Goal: Task Accomplishment & Management: Manage account settings

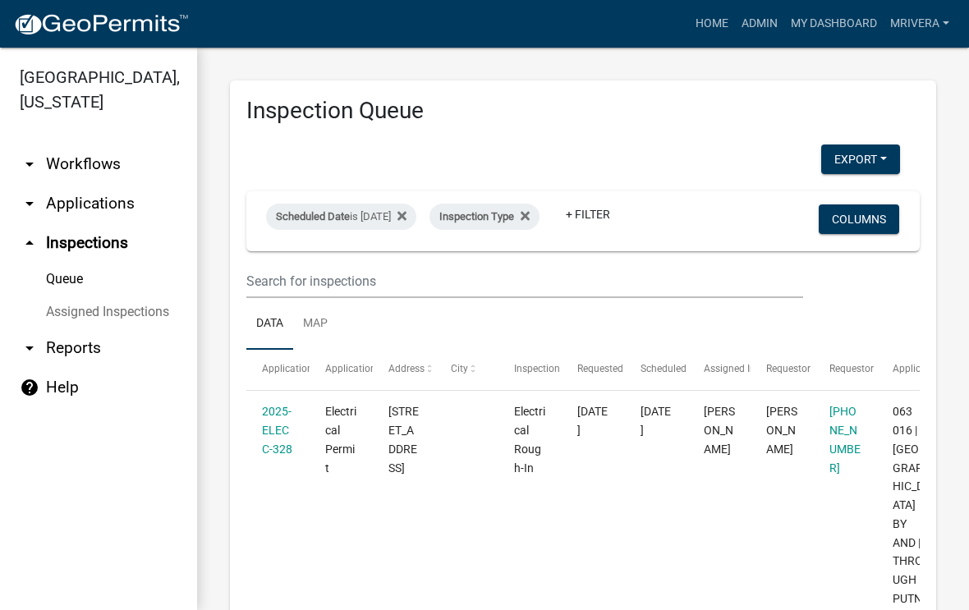
select select "1: 25"
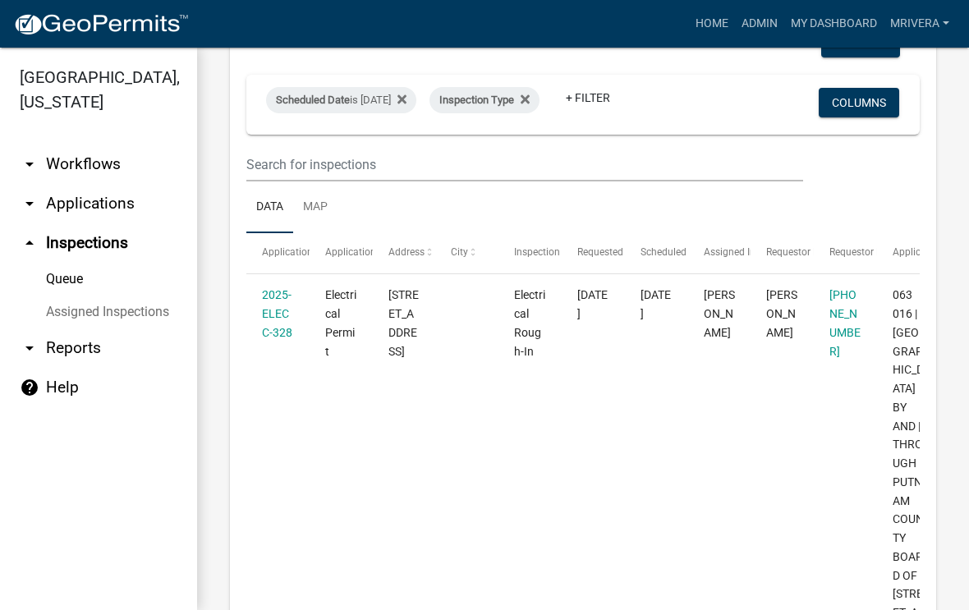
scroll to position [121, 0]
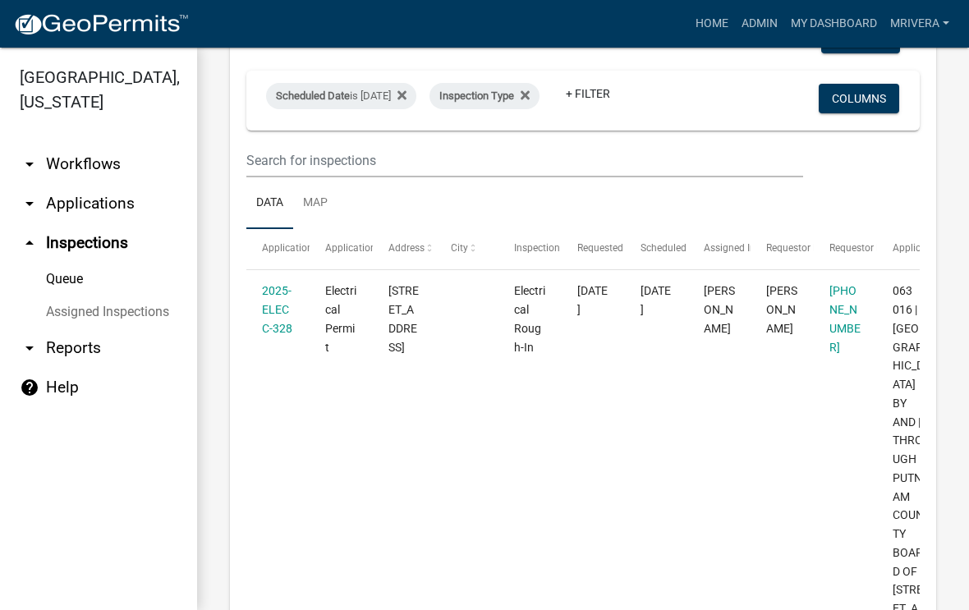
click at [122, 246] on link "arrow_drop_up Inspections" at bounding box center [98, 242] width 197 height 39
click at [73, 292] on link "Queue" at bounding box center [98, 279] width 197 height 33
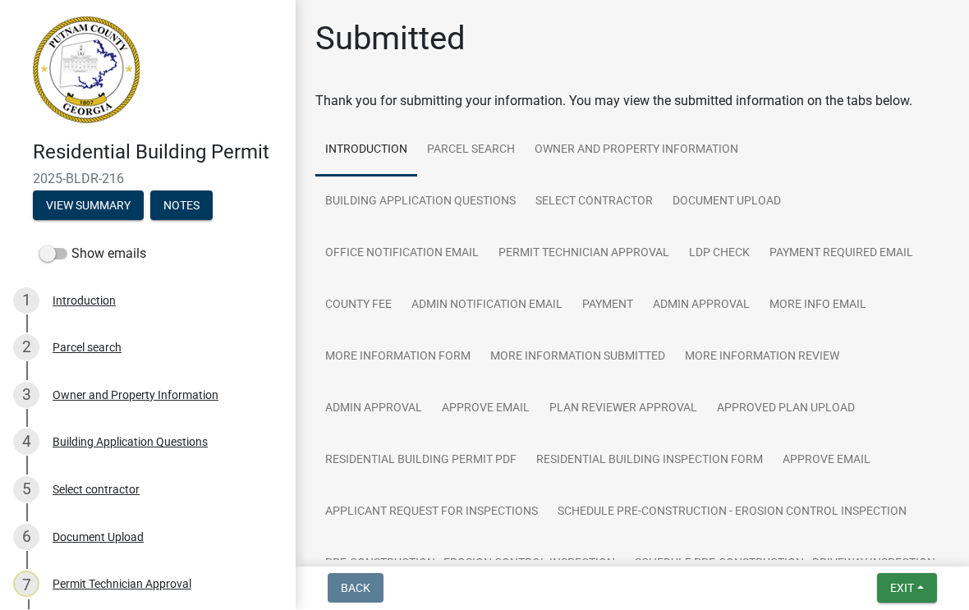
click at [911, 601] on button "Exit" at bounding box center [907, 589] width 60 height 30
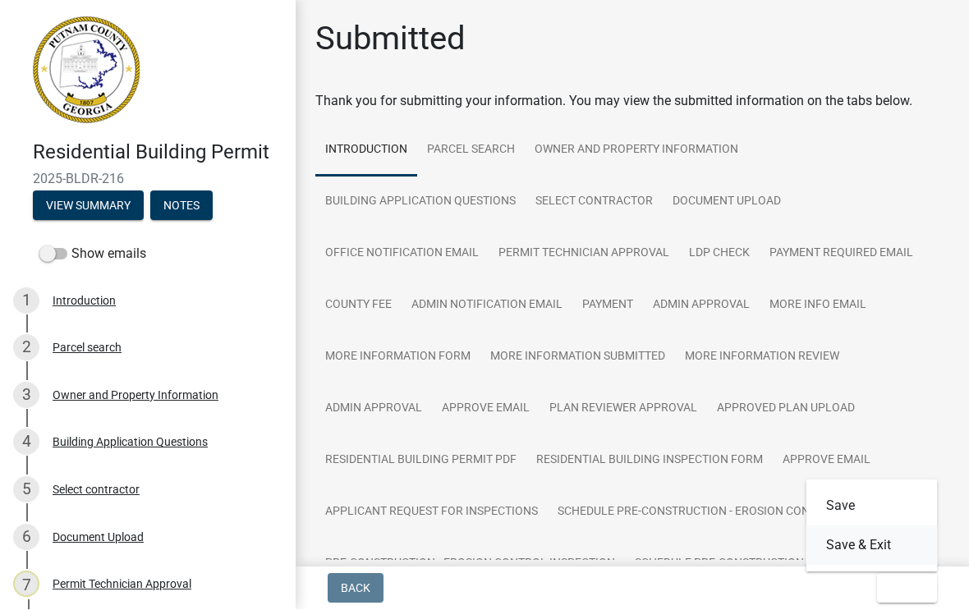
click at [879, 544] on button "Save & Exit" at bounding box center [871, 545] width 131 height 39
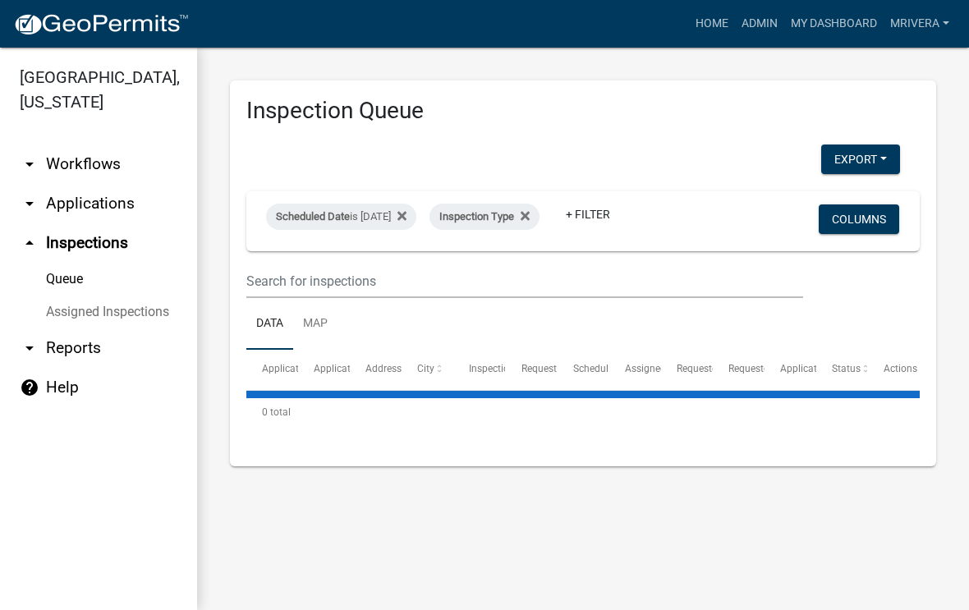
select select "1: 25"
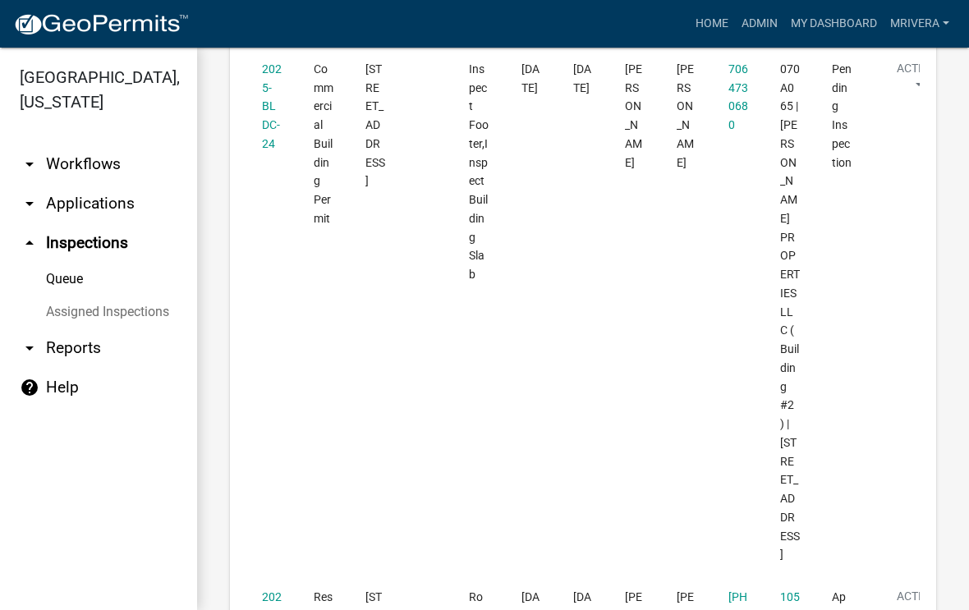
scroll to position [983, 0]
click at [278, 150] on link "2025-BLDC-24" at bounding box center [272, 106] width 20 height 88
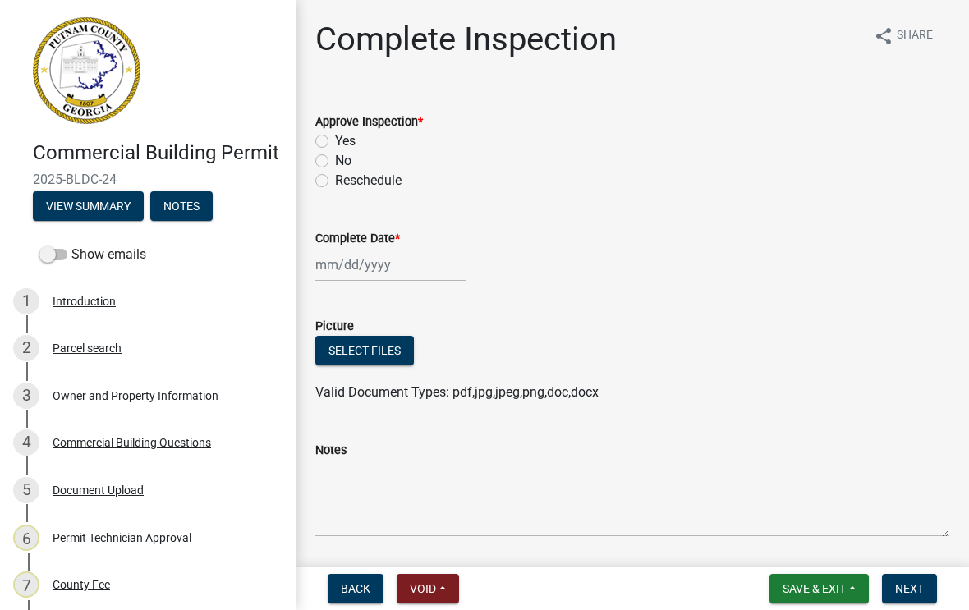
click at [335, 147] on label "Yes" at bounding box center [345, 141] width 21 height 20
click at [335, 142] on input "Yes" at bounding box center [340, 136] width 11 height 11
radio input "true"
click at [357, 269] on div at bounding box center [390, 265] width 150 height 34
select select "9"
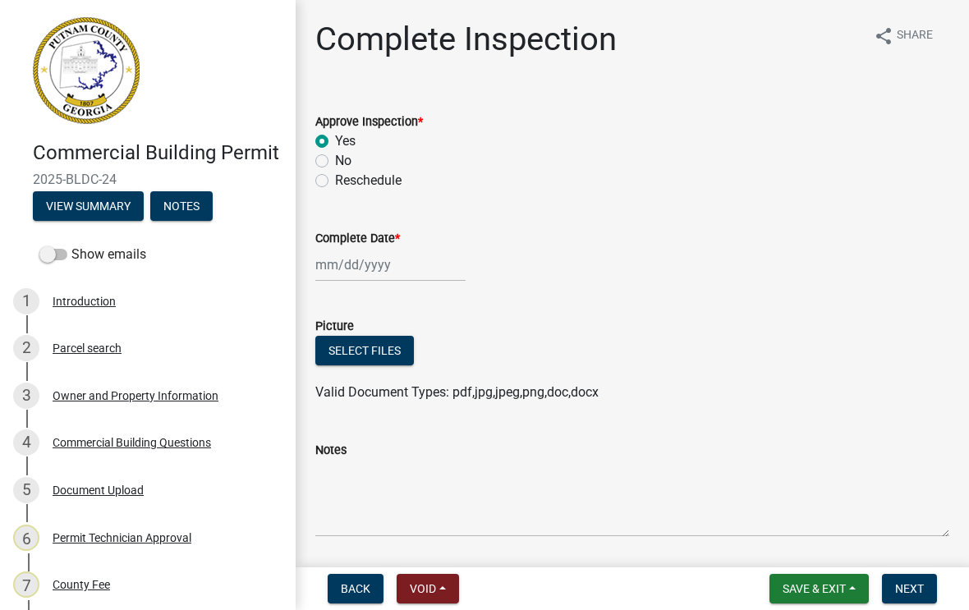
select select "2025"
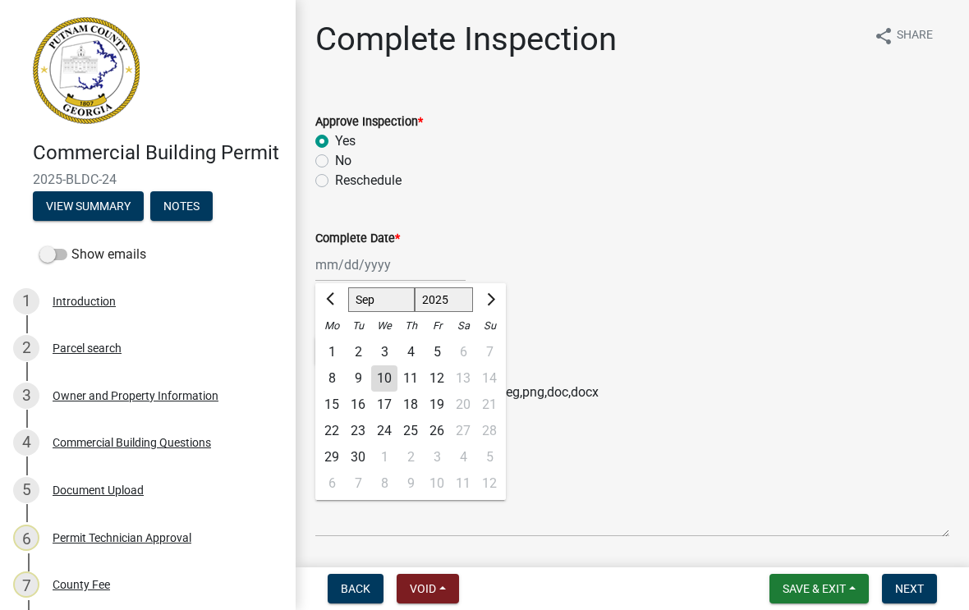
click at [391, 381] on div "10" at bounding box center [384, 378] width 26 height 26
type input "[DATE]"
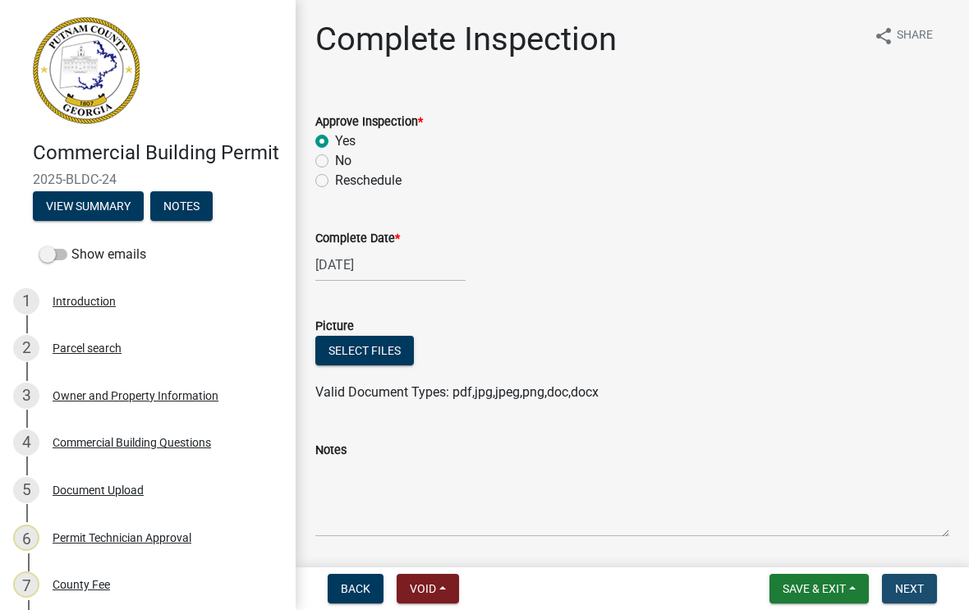
click at [912, 595] on span "Next" at bounding box center [909, 588] width 29 height 13
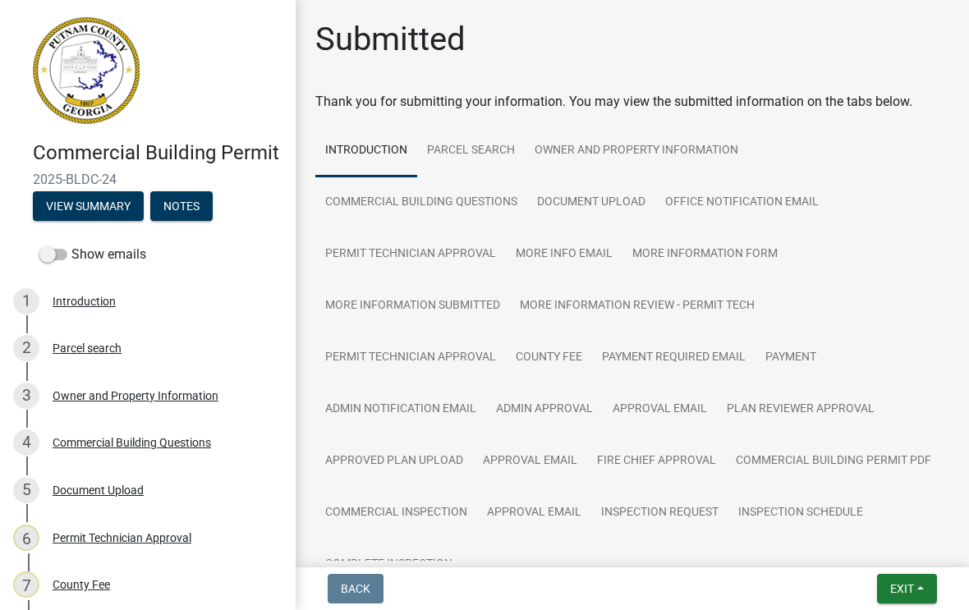
click at [904, 559] on ul "Introduction Parcel search Owner and Property Information Commercial Building Q…" at bounding box center [632, 358] width 634 height 466
click at [905, 584] on span "Exit" at bounding box center [902, 588] width 24 height 13
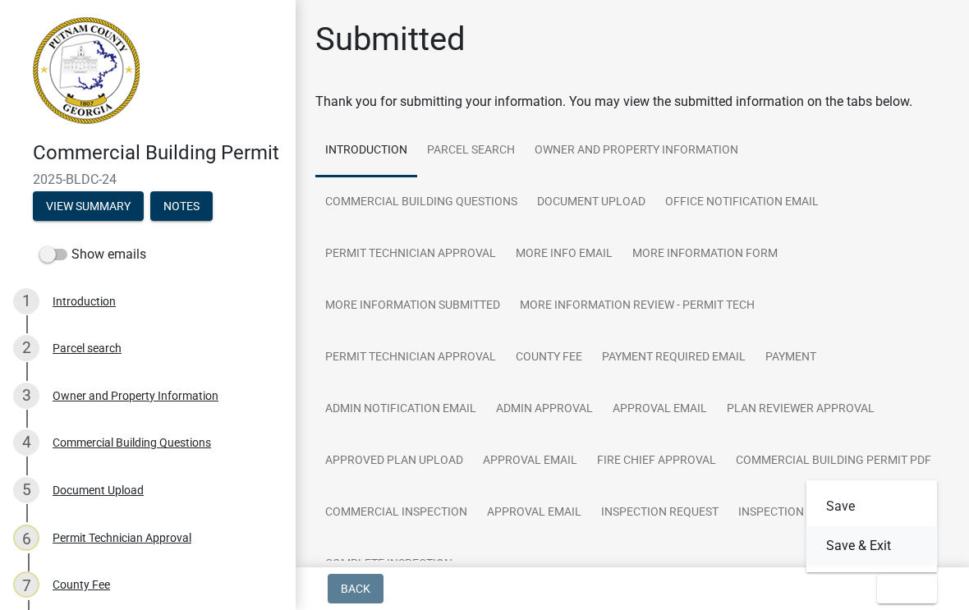
click at [888, 549] on button "Save & Exit" at bounding box center [871, 545] width 131 height 39
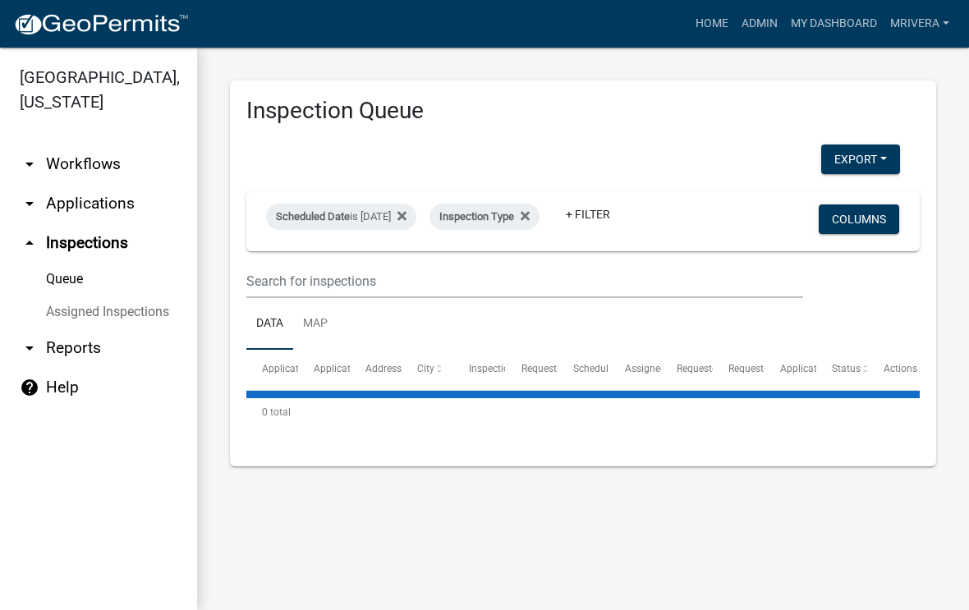
select select "1: 25"
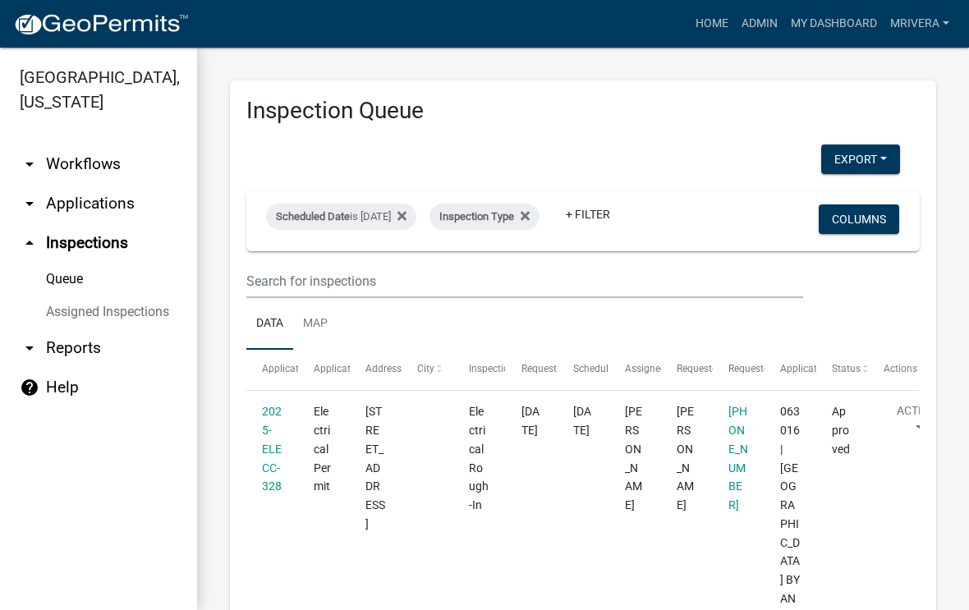
click at [400, 215] on div "Scheduled Date is [DATE]" at bounding box center [341, 217] width 150 height 26
click at [385, 271] on input "[DATE]" at bounding box center [369, 277] width 115 height 34
type input "[DATE]"
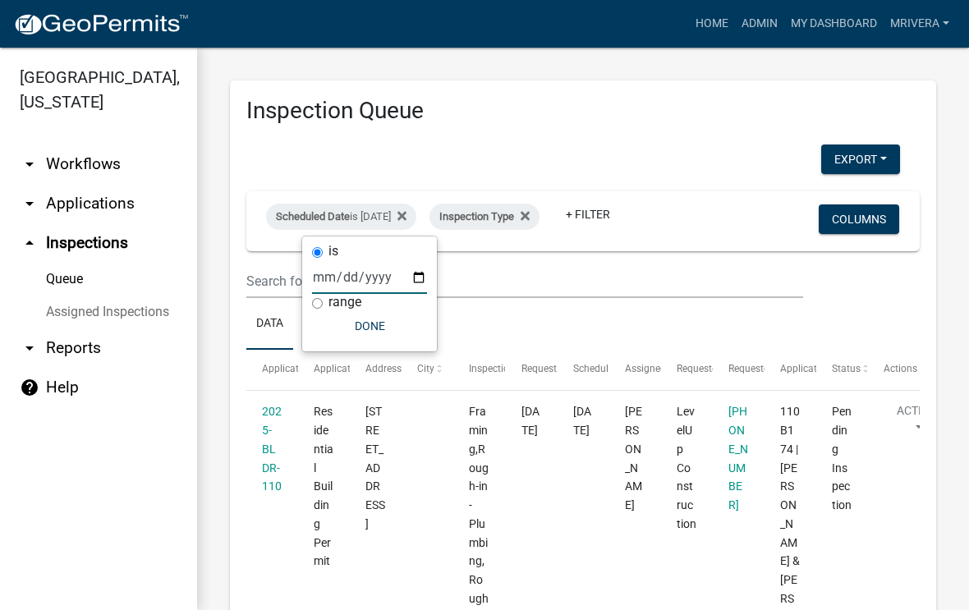
click at [686, 319] on ul "Data Map" at bounding box center [582, 324] width 673 height 52
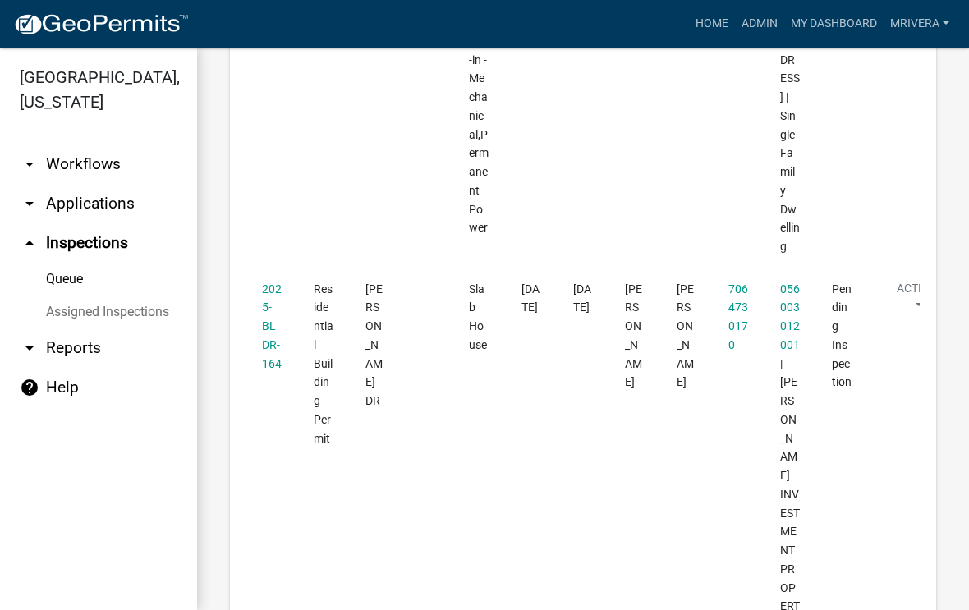
scroll to position [4431, 0]
